Goal: Complete application form

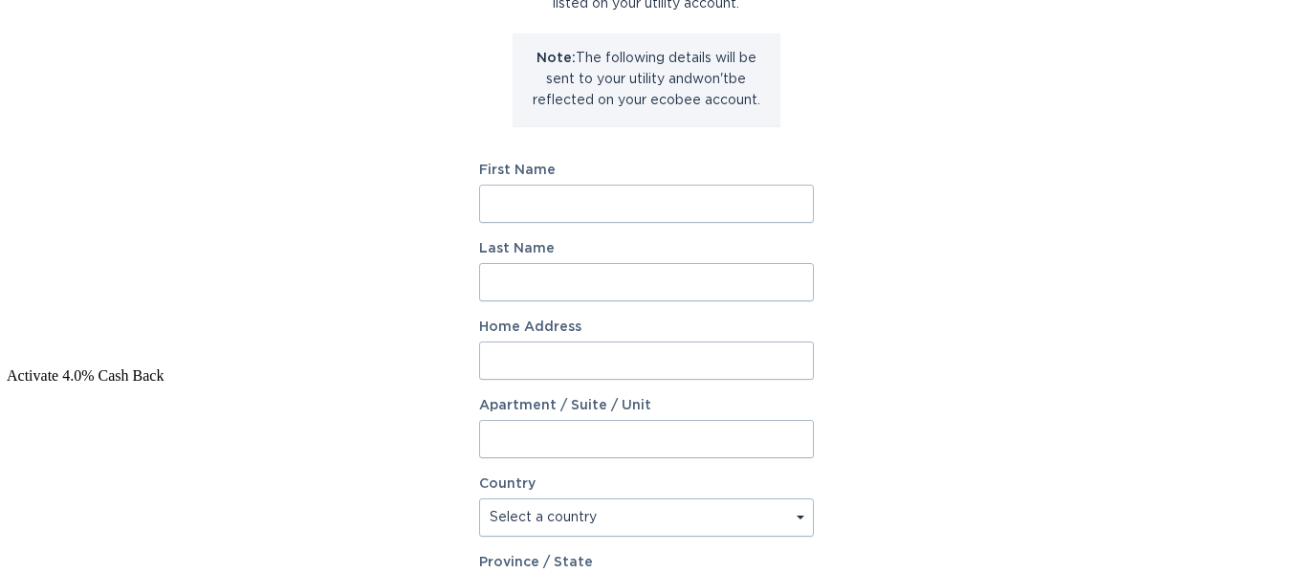
scroll to position [219, 0]
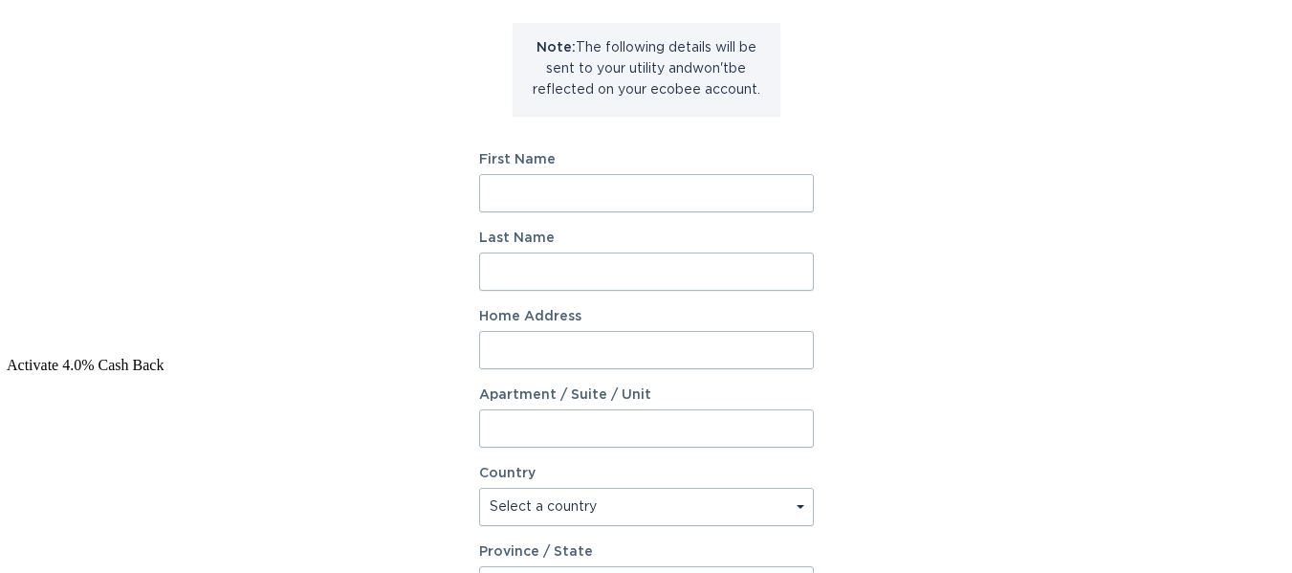
click at [512, 187] on input "First Name" at bounding box center [646, 193] width 335 height 38
type input "MENG"
type input "SHEN"
type input "1235 Grace Drive"
select select "CA"
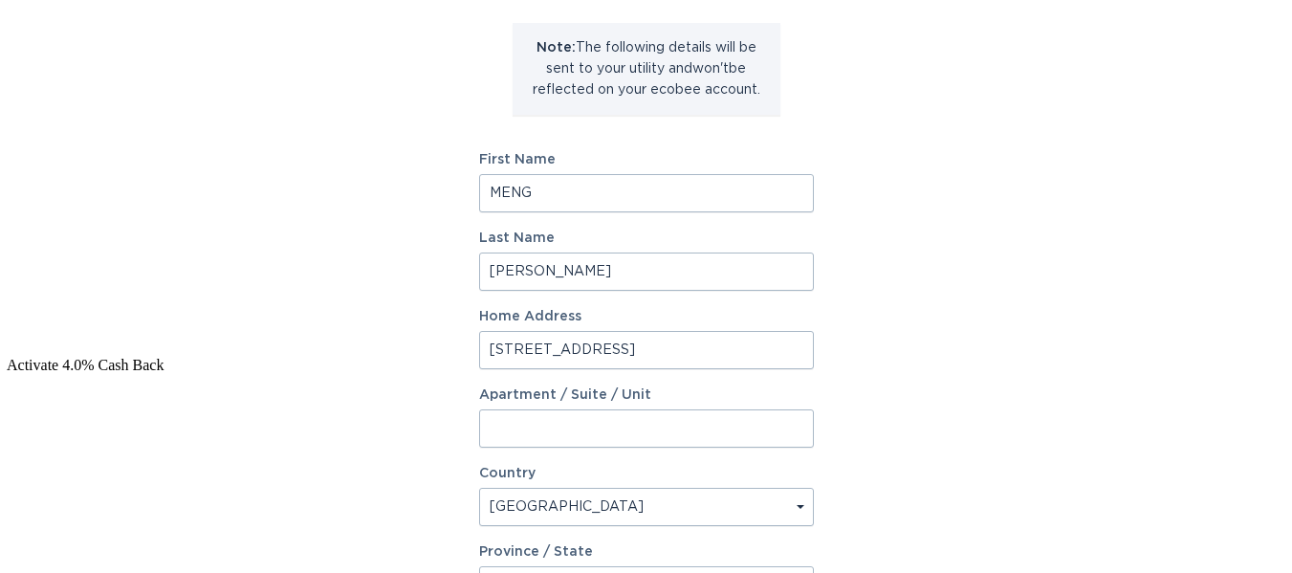
type input "Oakville"
type input "L6H 6W6"
select select "ON"
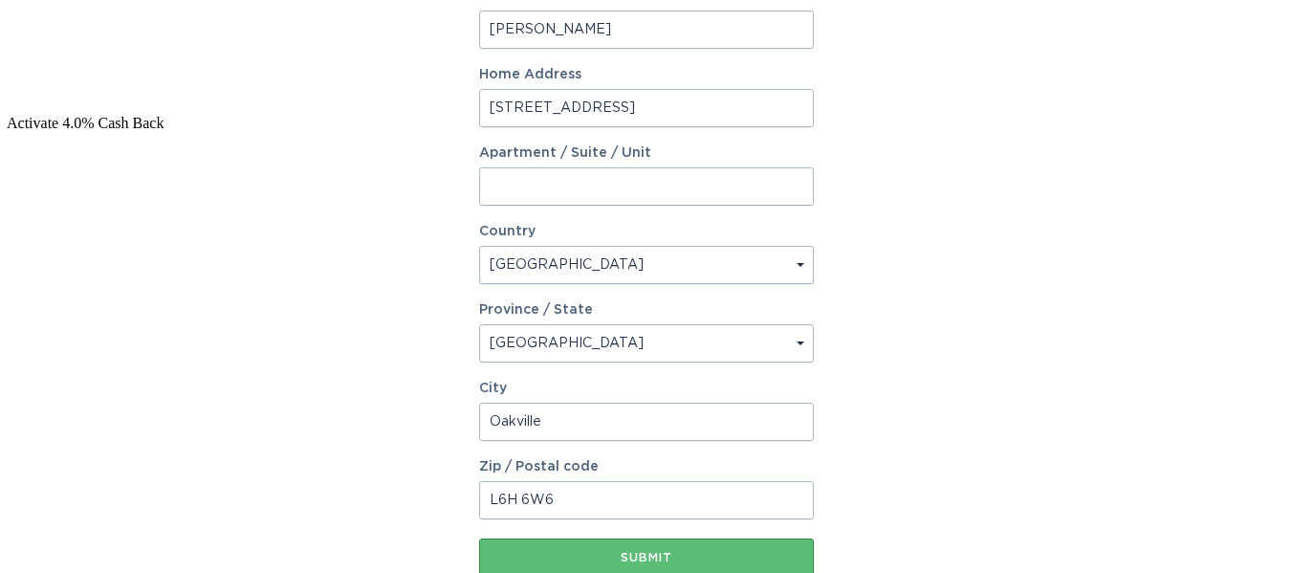
scroll to position [516, 0]
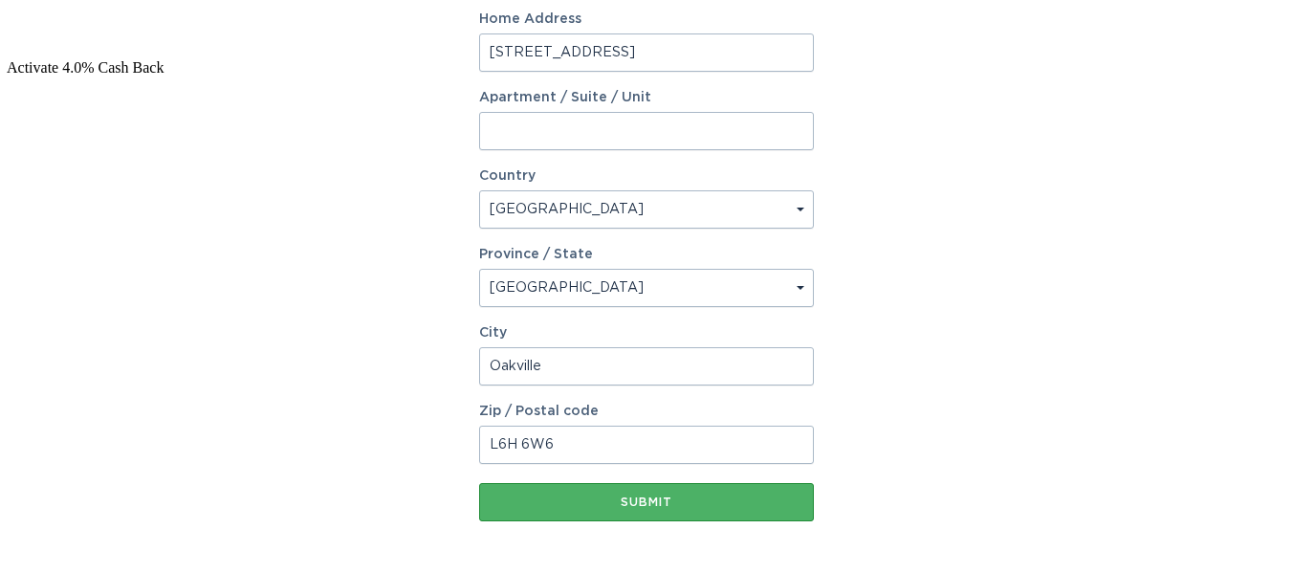
click at [682, 506] on div "Submit" at bounding box center [646, 501] width 315 height 11
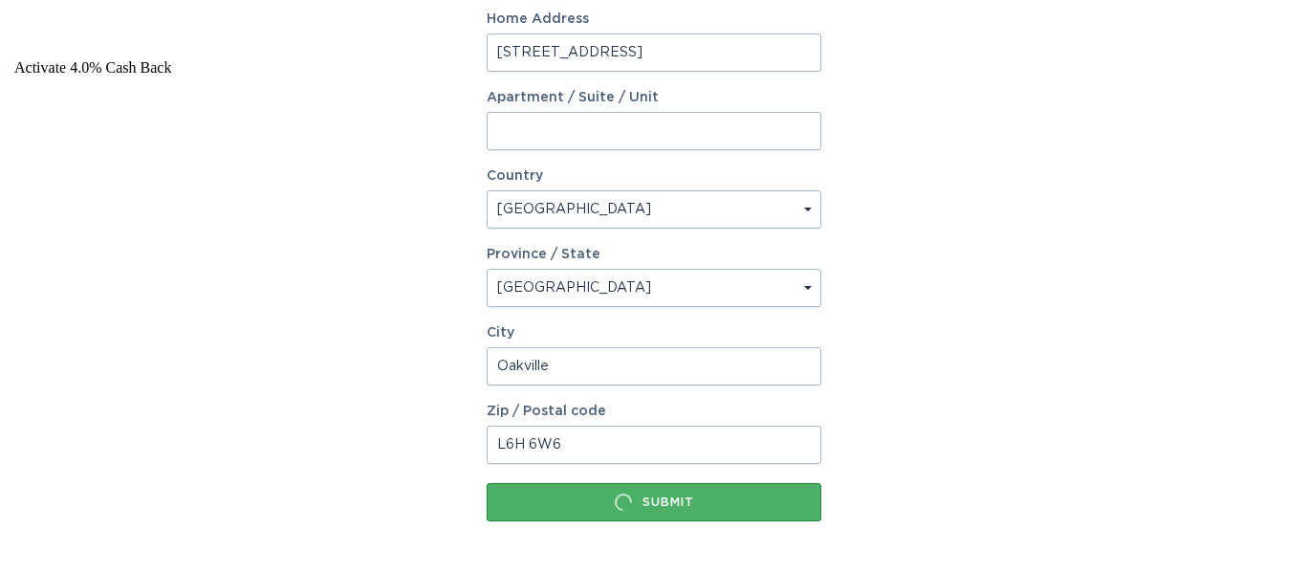
scroll to position [0, 0]
